Goal: Check status: Check status

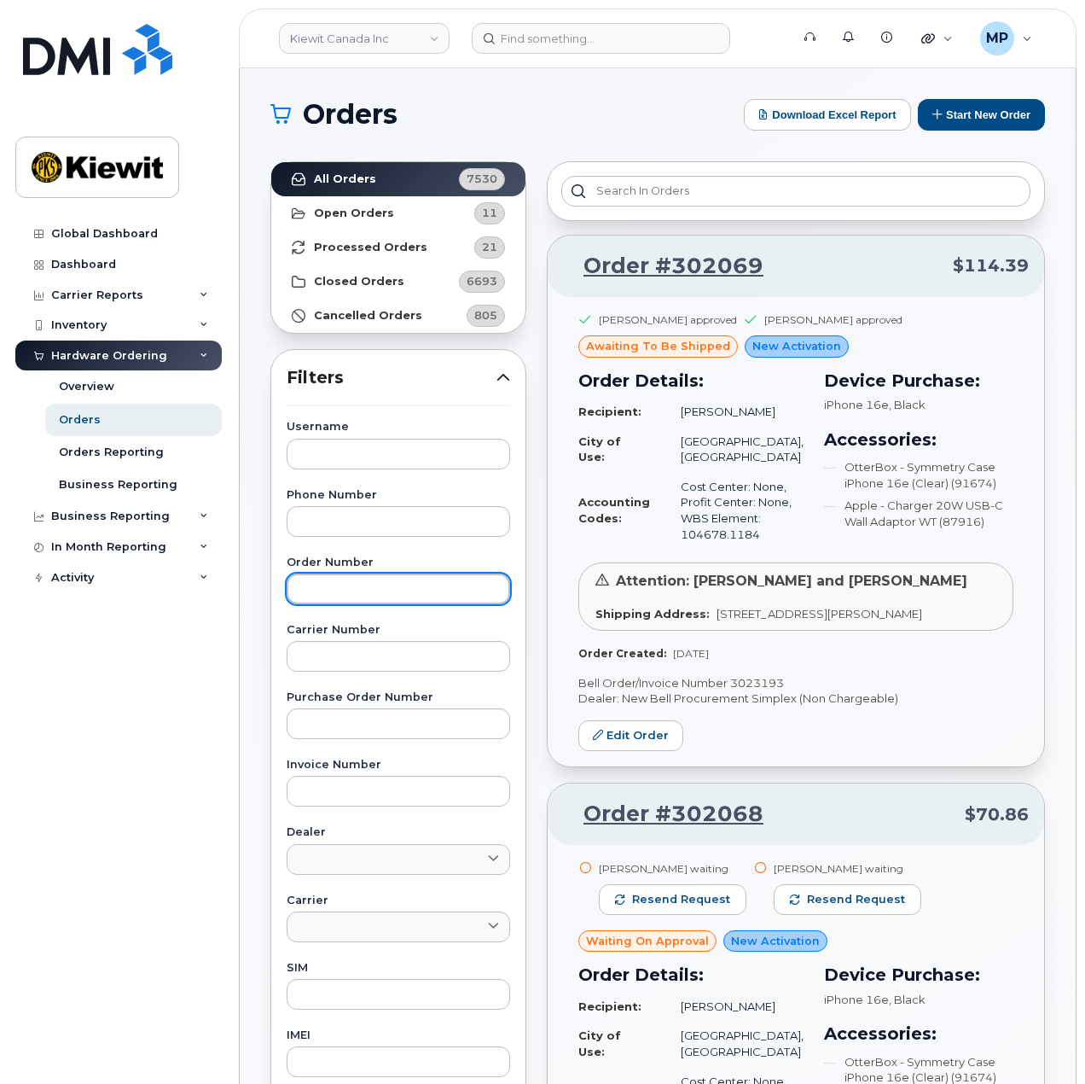
click at [367, 590] on input "text" at bounding box center [399, 588] width 224 height 31
paste input "302002"
type input "302002"
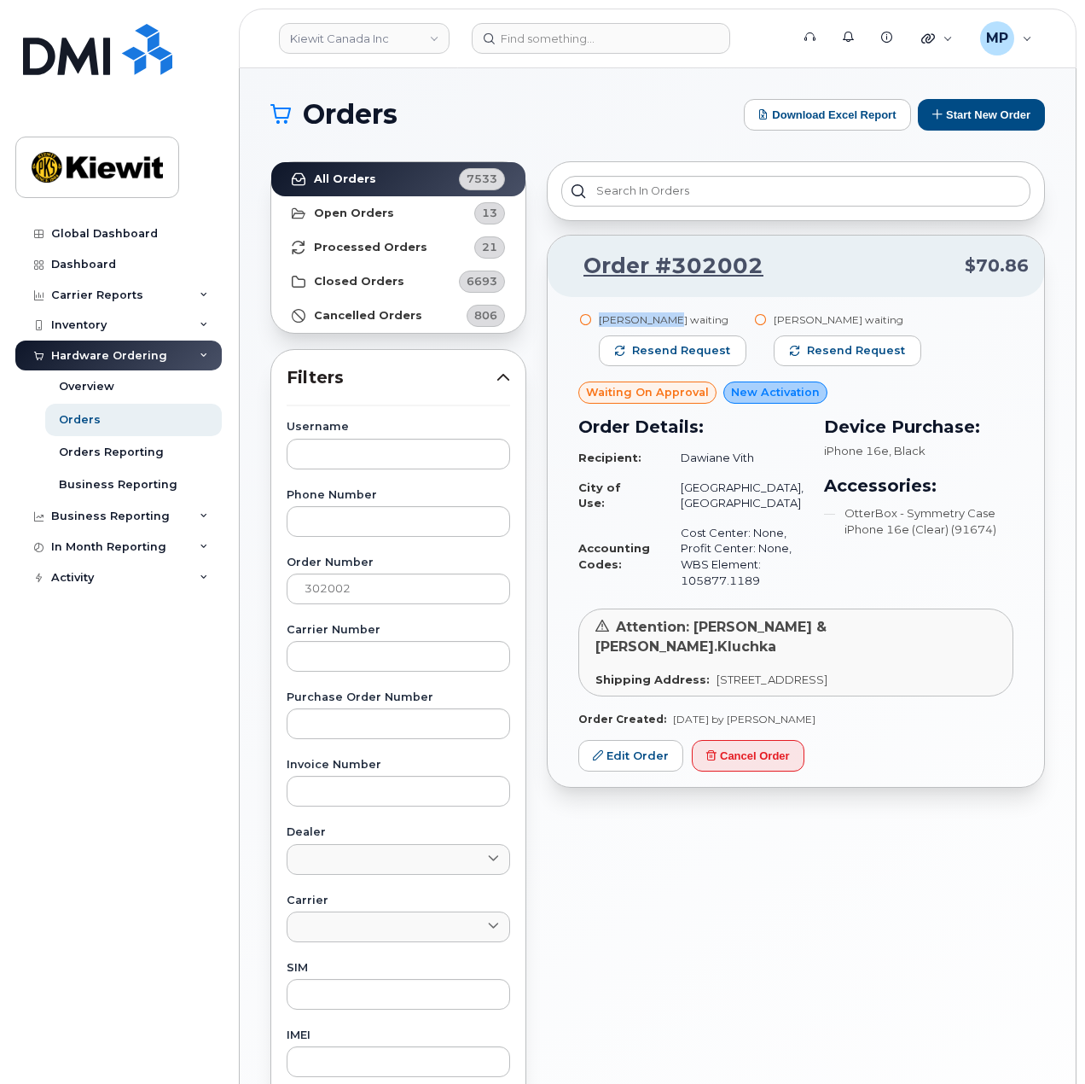
drag, startPoint x: 657, startPoint y: 315, endPoint x: 597, endPoint y: 316, distance: 59.7
click at [597, 316] on div "Elisha Sealy waiting Resend request" at bounding box center [666, 346] width 175 height 69
copy div "[PERSON_NAME]"
click at [630, 135] on section "Orders Download Excel Report Start New Order All Orders 7533 Open Orders 13 Pro…" at bounding box center [657, 724] width 775 height 1251
click at [713, 271] on link "Order #302002" at bounding box center [663, 266] width 201 height 31
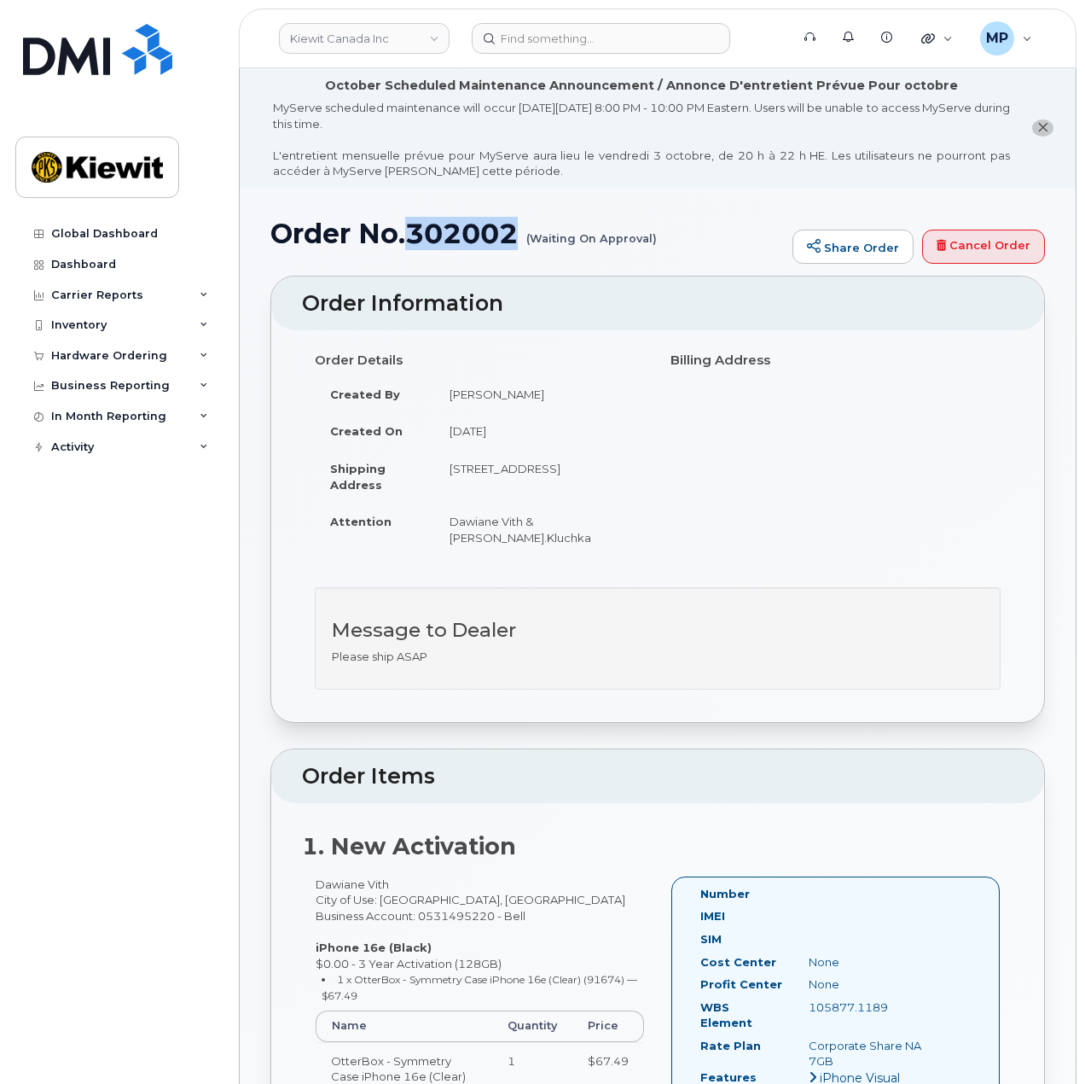
drag, startPoint x: 517, startPoint y: 232, endPoint x: 416, endPoint y: 239, distance: 101.8
click at [416, 239] on h1 "Order No.302002 (Waiting On Approval)" at bounding box center [527, 233] width 514 height 30
